Goal: Navigation & Orientation: Find specific page/section

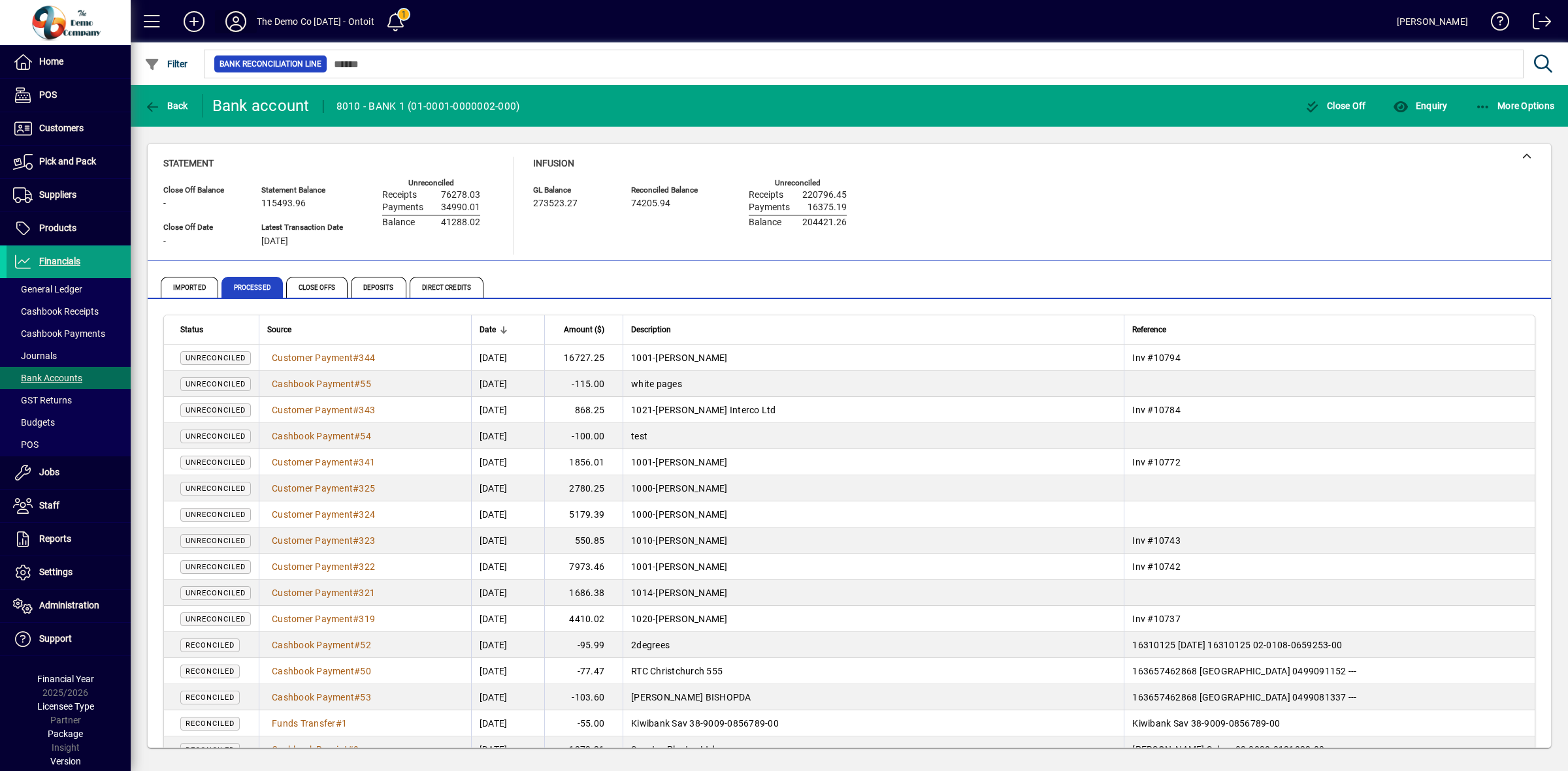
click at [230, 25] on icon at bounding box center [235, 22] width 26 height 21
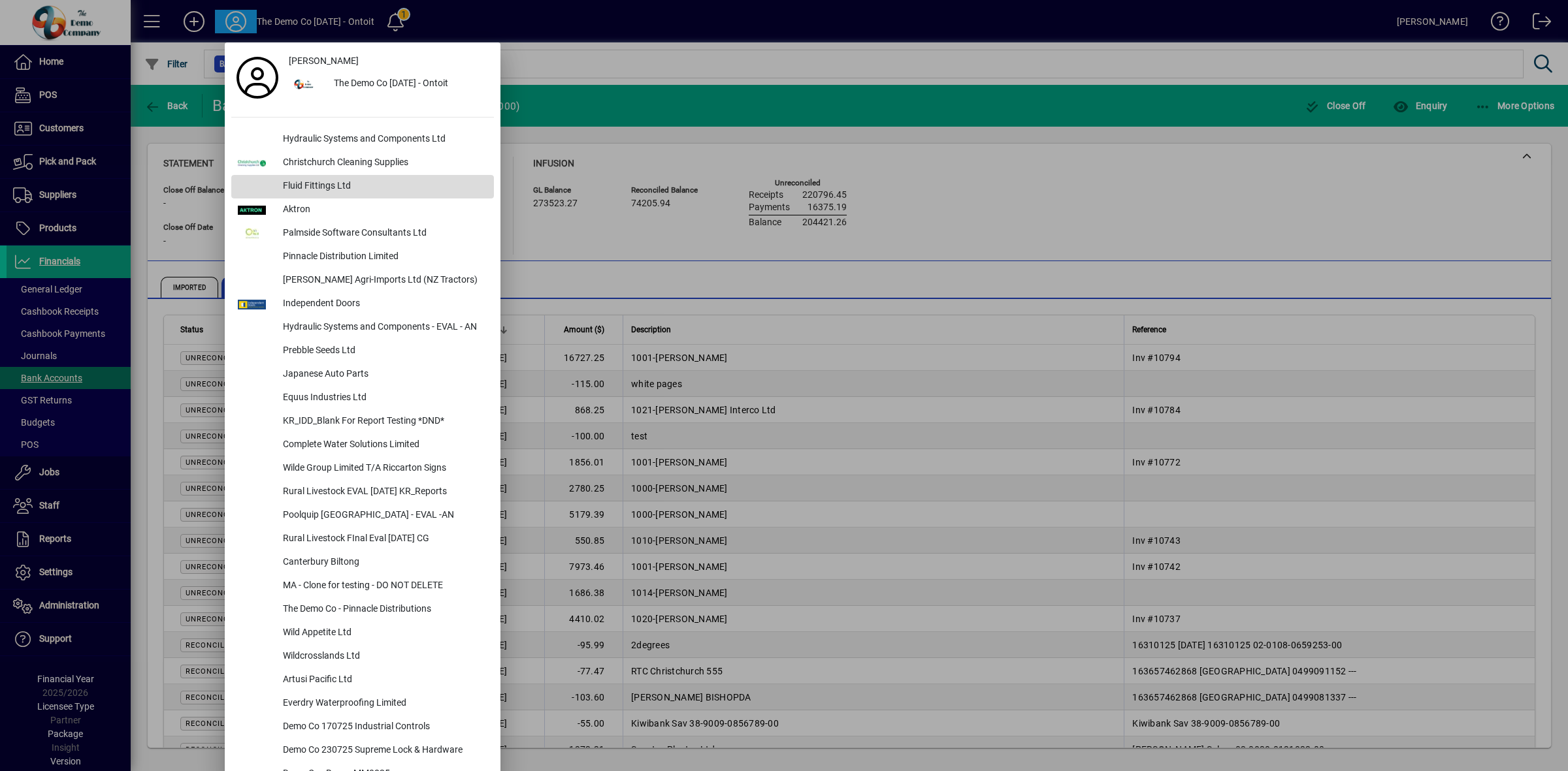
click at [289, 186] on div "Fluid Fittings Ltd" at bounding box center [383, 186] width 221 height 23
